Goal: Task Accomplishment & Management: Manage account settings

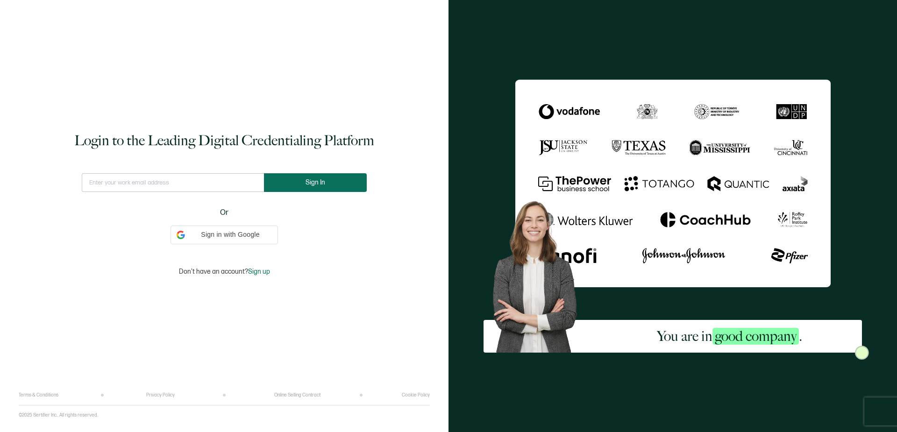
click at [313, 180] on button "Sign In" at bounding box center [315, 182] width 103 height 19
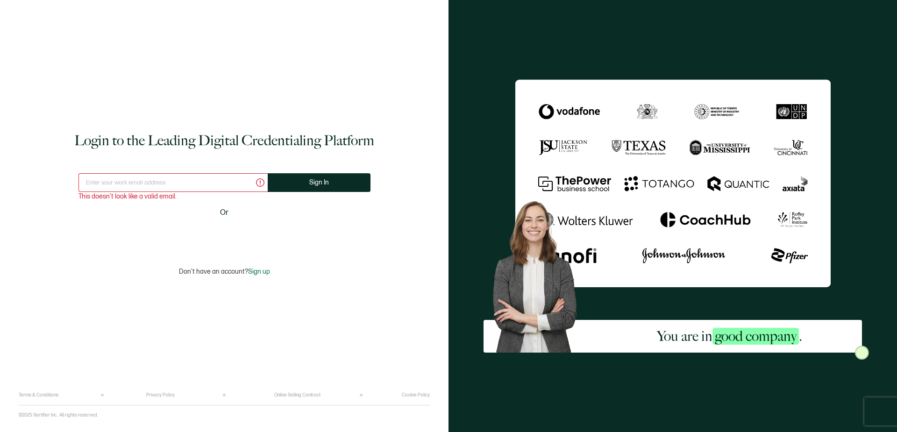
click at [173, 186] on input "text" at bounding box center [173, 182] width 189 height 19
type input "[PERSON_NAME][EMAIL_ADDRESS][DOMAIN_NAME]"
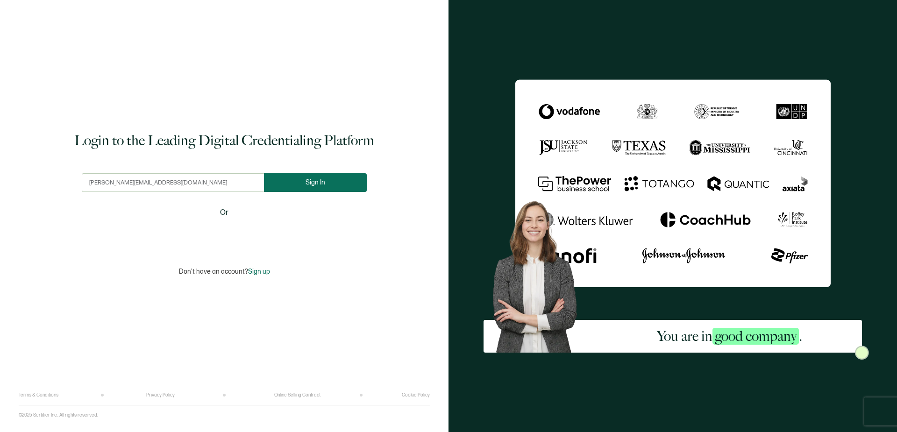
click at [310, 180] on span "Sign In" at bounding box center [316, 182] width 20 height 7
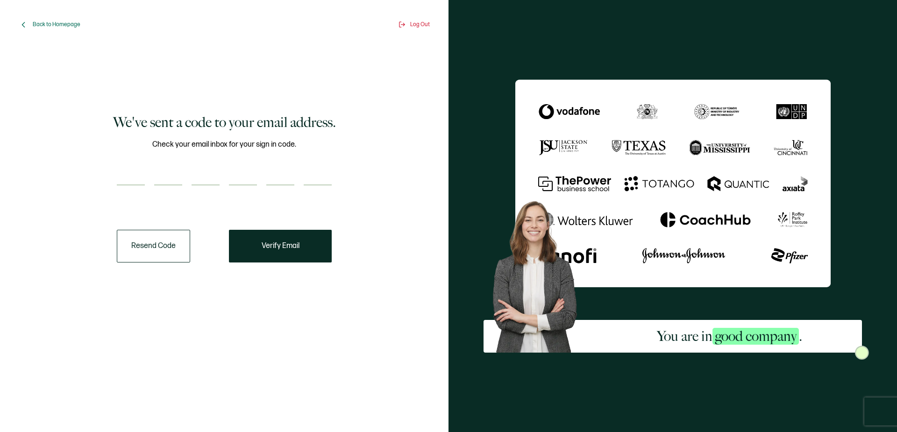
click at [133, 172] on input "number" at bounding box center [131, 176] width 28 height 19
type input "4"
type input "5"
type input "1"
type input "7"
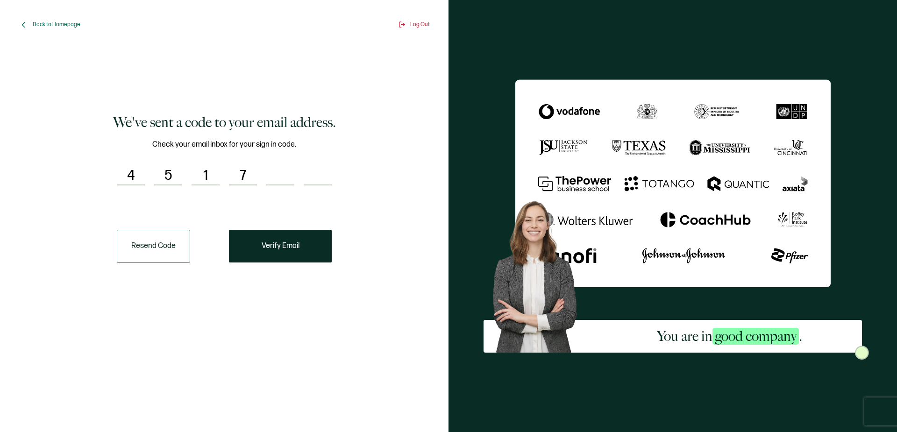
type input "9"
type input "1"
